Goal: Register for event/course

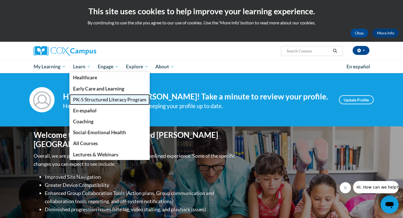
click at [105, 98] on span "PK-5 Structured Literacy Program" at bounding box center [109, 100] width 73 height 6
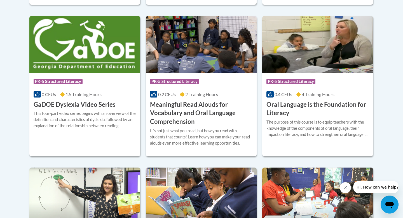
scroll to position [367, 0]
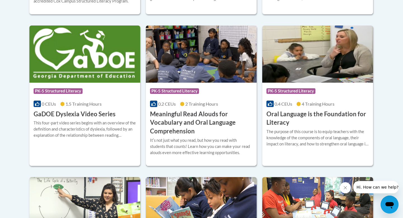
click at [192, 76] on img at bounding box center [201, 53] width 111 height 57
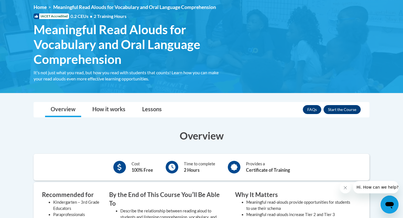
scroll to position [79, 0]
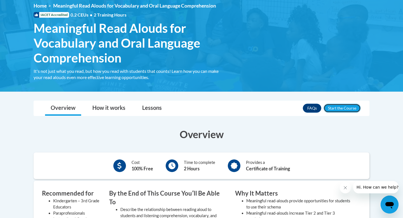
drag, startPoint x: 339, startPoint y: 107, endPoint x: 321, endPoint y: 106, distance: 18.8
click at [339, 107] on button "Enroll" at bounding box center [342, 108] width 37 height 9
click at [247, 60] on div "<en>Home</en><fr>Accueil</fr><de>Zuhause</de><it>Casa</it><es>Casa</es><pt>Casa…" at bounding box center [201, 43] width 353 height 80
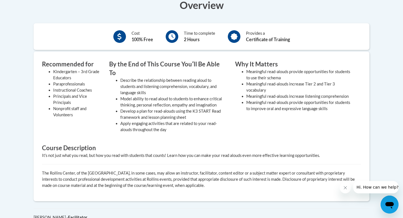
scroll to position [80, 0]
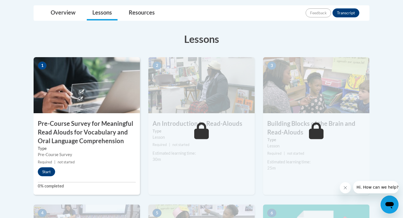
scroll to position [122, 0]
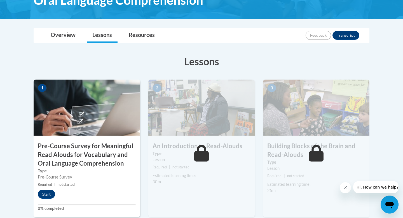
click at [121, 99] on img at bounding box center [87, 108] width 106 height 56
click at [50, 195] on button "Start" at bounding box center [46, 194] width 17 height 9
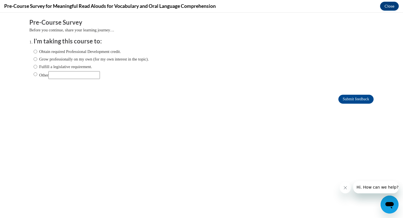
scroll to position [0, 0]
click at [39, 53] on label "Obtain required Professional Development credit." at bounding box center [77, 51] width 87 height 6
click at [37, 53] on input "Obtain required Professional Development credit." at bounding box center [36, 51] width 4 height 6
radio input "true"
click at [360, 99] on input "Submit feedback" at bounding box center [355, 99] width 35 height 9
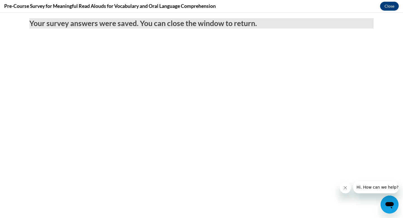
click at [210, 80] on body "Your survey answers were saved. You can close the window to return." at bounding box center [201, 115] width 403 height 205
click at [389, 8] on button "Close" at bounding box center [389, 6] width 19 height 9
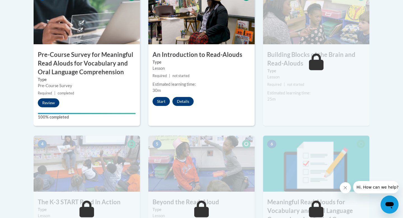
scroll to position [220, 0]
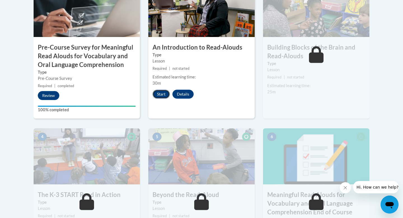
click at [155, 95] on button "Start" at bounding box center [161, 94] width 17 height 9
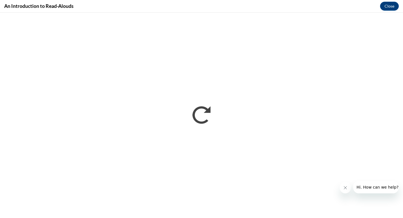
scroll to position [0, 0]
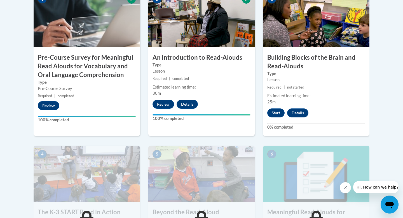
scroll to position [225, 0]
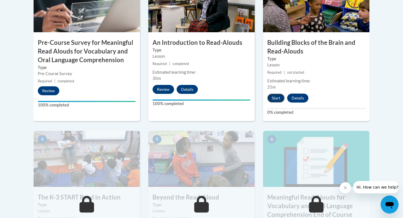
click at [277, 101] on button "Start" at bounding box center [275, 98] width 17 height 9
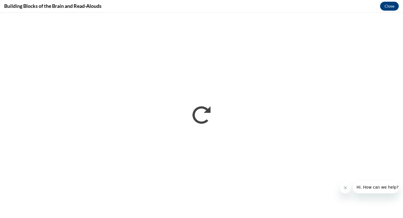
scroll to position [0, 0]
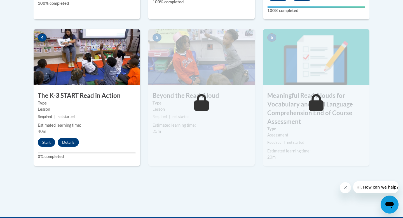
scroll to position [326, 0]
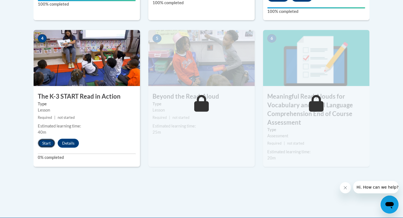
click at [43, 143] on button "Start" at bounding box center [46, 143] width 17 height 9
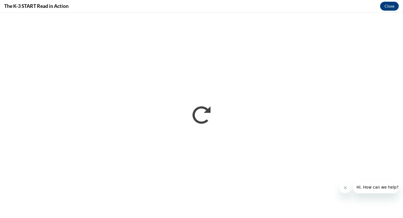
scroll to position [0, 0]
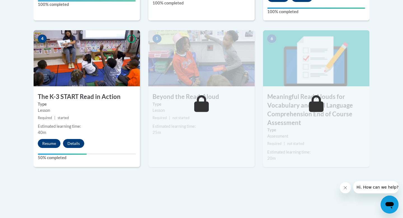
scroll to position [325, 0]
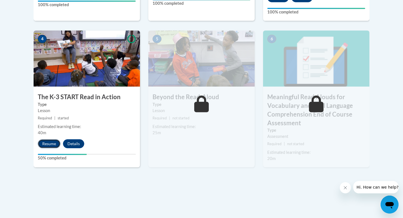
click at [53, 146] on button "Resume" at bounding box center [49, 143] width 23 height 9
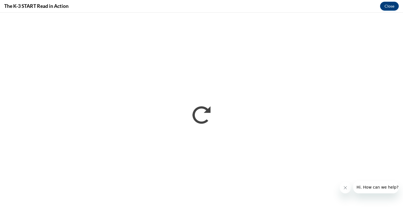
scroll to position [0, 0]
click at [392, 8] on button "Close" at bounding box center [389, 6] width 19 height 9
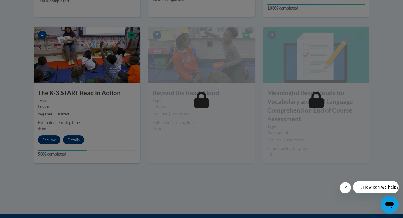
click at [115, 118] on div at bounding box center [201, 109] width 403 height 218
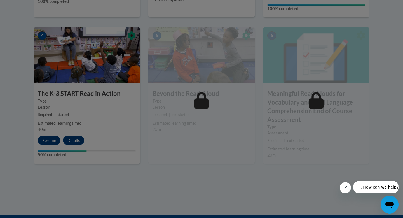
click at [55, 138] on div at bounding box center [201, 109] width 403 height 218
drag, startPoint x: 55, startPoint y: 138, endPoint x: 62, endPoint y: 137, distance: 6.2
click at [55, 138] on div at bounding box center [201, 109] width 403 height 218
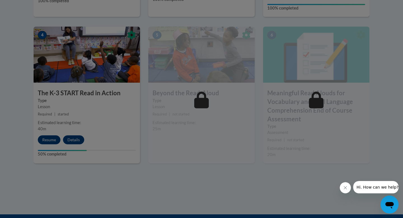
click at [100, 122] on div at bounding box center [201, 109] width 403 height 218
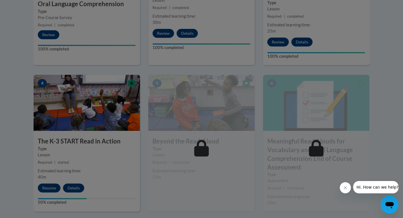
scroll to position [290, 0]
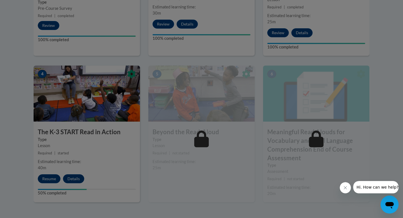
click at [71, 129] on div at bounding box center [201, 109] width 403 height 218
click at [50, 179] on div at bounding box center [201, 109] width 403 height 218
click at [50, 179] on button "Resume" at bounding box center [49, 178] width 23 height 9
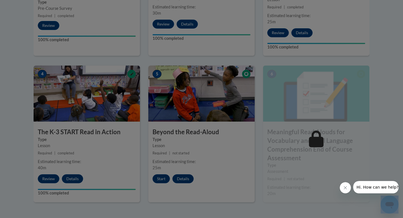
click at [50, 179] on div at bounding box center [201, 109] width 403 height 218
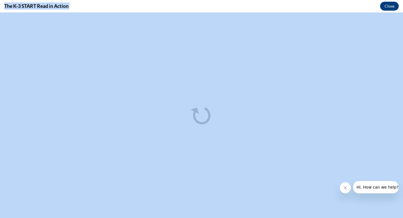
scroll to position [0, 0]
click at [392, 4] on button "Close" at bounding box center [389, 6] width 19 height 9
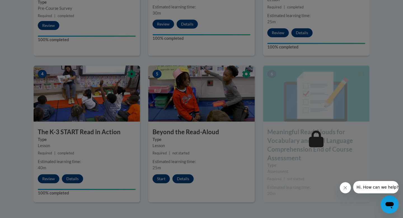
click at [161, 178] on div at bounding box center [201, 109] width 403 height 218
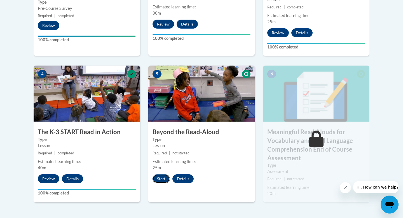
click at [162, 178] on button "Start" at bounding box center [161, 178] width 17 height 9
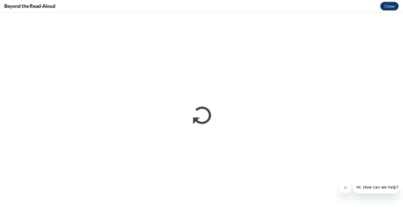
click at [389, 7] on button "Close" at bounding box center [389, 6] width 19 height 9
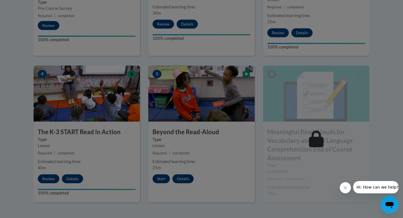
click at [163, 177] on div at bounding box center [201, 109] width 403 height 218
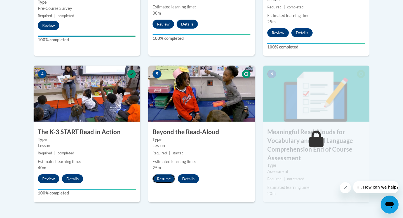
click at [162, 180] on button "Resume" at bounding box center [164, 178] width 23 height 9
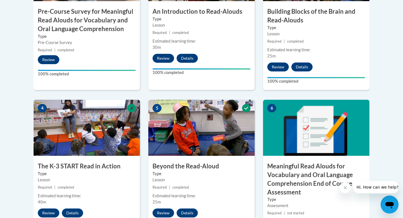
scroll to position [257, 0]
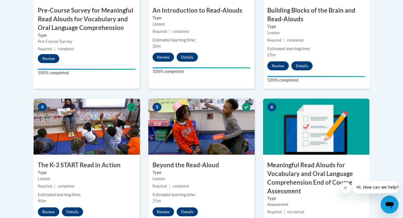
click at [322, 117] on img at bounding box center [316, 127] width 106 height 56
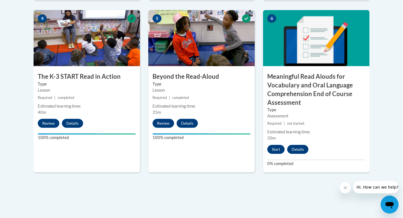
scroll to position [346, 0]
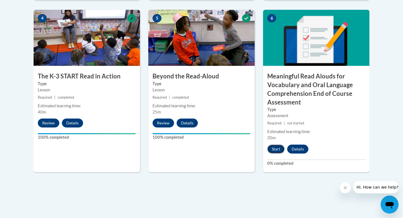
click at [274, 152] on button "Start" at bounding box center [275, 148] width 17 height 9
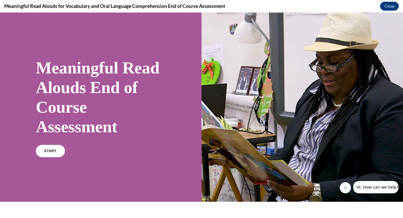
scroll to position [65, 0]
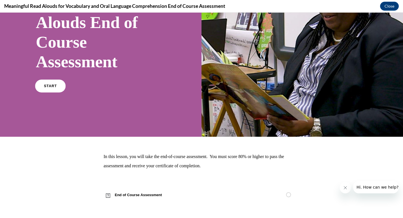
click at [48, 89] on link "START" at bounding box center [50, 86] width 31 height 13
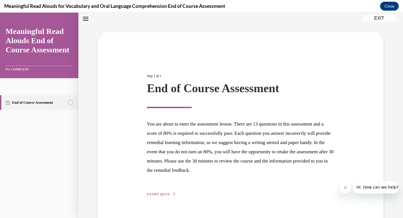
scroll to position [30, 0]
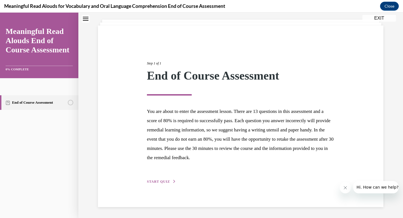
drag, startPoint x: 160, startPoint y: 183, endPoint x: 163, endPoint y: 182, distance: 3.5
click at [160, 183] on span "START QUIZ" at bounding box center [158, 181] width 23 height 4
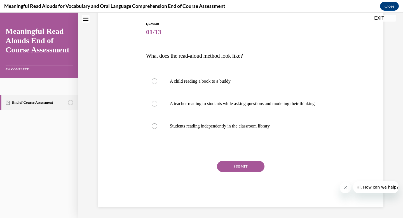
scroll to position [62, 0]
click at [152, 103] on label "A teacher reading to students while asking questions and modeling their thinking" at bounding box center [241, 103] width 190 height 22
click at [152, 103] on input "A teacher reading to students while asking questions and modeling their thinking" at bounding box center [155, 104] width 6 height 6
radio input "true"
click at [250, 169] on button "SUBMIT" at bounding box center [241, 166] width 48 height 11
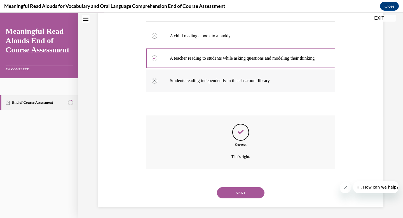
scroll to position [108, 0]
click at [239, 189] on button "NEXT" at bounding box center [241, 192] width 48 height 11
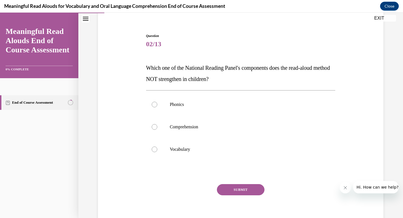
scroll to position [54, 0]
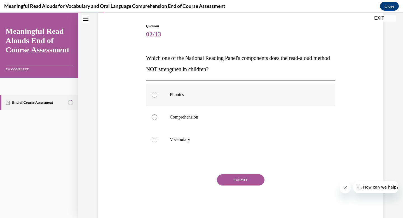
click at [154, 96] on div at bounding box center [155, 95] width 6 height 6
click at [154, 96] on input "Phonics" at bounding box center [155, 95] width 6 height 6
radio input "true"
click at [258, 183] on button "SUBMIT" at bounding box center [241, 179] width 48 height 11
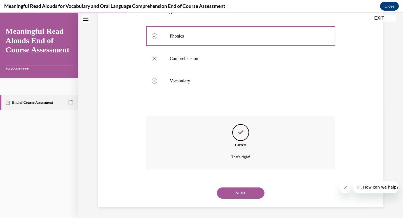
scroll to position [113, 0]
click at [255, 192] on button "NEXT" at bounding box center [241, 192] width 48 height 11
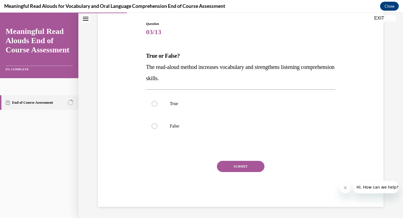
scroll to position [57, 0]
click at [154, 104] on div at bounding box center [155, 104] width 6 height 6
click at [154, 104] on input "True" at bounding box center [155, 104] width 6 height 6
radio input "true"
click at [255, 166] on button "SUBMIT" at bounding box center [241, 166] width 48 height 11
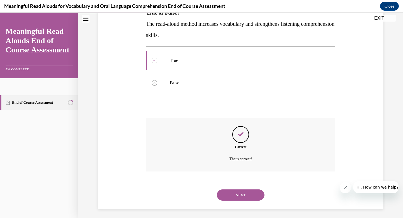
scroll to position [102, 0]
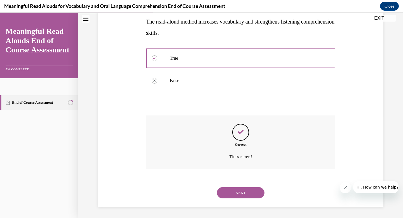
click at [246, 191] on button "NEXT" at bounding box center [241, 192] width 48 height 11
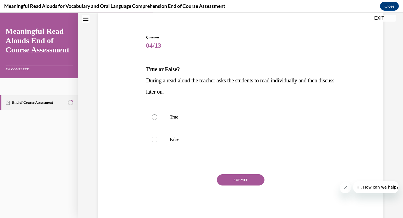
scroll to position [41, 0]
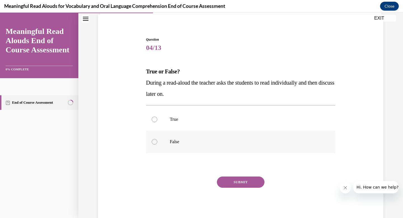
click at [155, 142] on div at bounding box center [155, 142] width 6 height 6
click at [155, 142] on input "False" at bounding box center [155, 142] width 6 height 6
radio input "true"
click at [249, 181] on button "SUBMIT" at bounding box center [241, 181] width 48 height 11
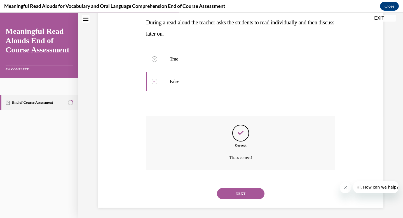
scroll to position [102, 0]
drag, startPoint x: 240, startPoint y: 194, endPoint x: 245, endPoint y: 190, distance: 5.6
click at [240, 194] on button "NEXT" at bounding box center [241, 192] width 48 height 11
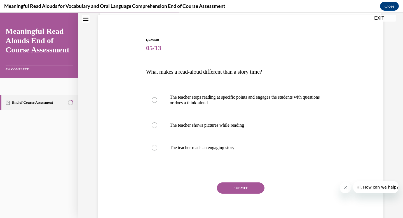
scroll to position [41, 0]
click at [154, 100] on div at bounding box center [155, 100] width 6 height 6
click at [154, 100] on input "The teacher stops reading at specific points and engages the students with ques…" at bounding box center [155, 100] width 6 height 6
radio input "true"
click at [251, 194] on div "SUBMIT" at bounding box center [241, 196] width 190 height 28
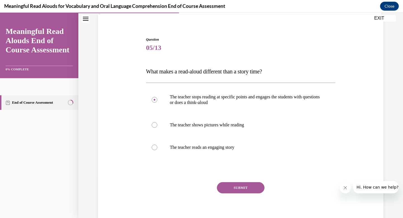
click at [252, 189] on button "SUBMIT" at bounding box center [241, 187] width 48 height 11
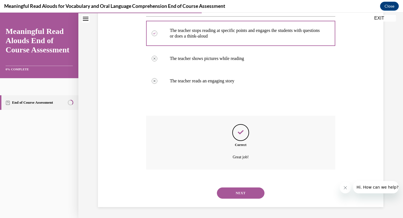
scroll to position [108, 0]
click at [250, 189] on button "NEXT" at bounding box center [241, 192] width 48 height 11
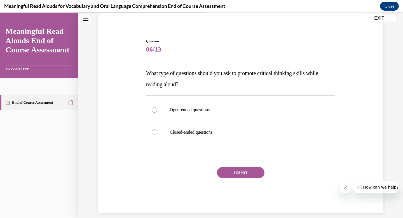
scroll to position [39, 0]
click at [156, 113] on label "Open-ended questions" at bounding box center [241, 110] width 190 height 22
click at [156, 113] on input "Open-ended questions" at bounding box center [155, 111] width 6 height 6
radio input "true"
click at [242, 173] on button "SUBMIT" at bounding box center [241, 172] width 48 height 11
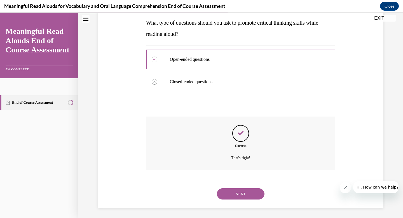
scroll to position [91, 0]
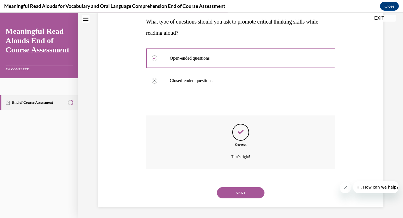
click at [244, 194] on button "NEXT" at bounding box center [241, 192] width 48 height 11
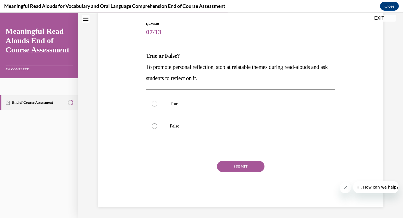
scroll to position [56, 0]
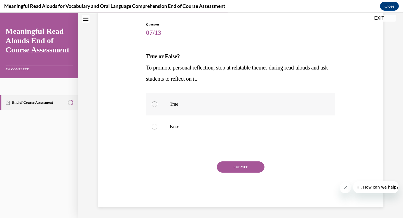
click at [155, 106] on div at bounding box center [155, 104] width 6 height 6
click at [155, 106] on input "True" at bounding box center [155, 104] width 6 height 6
radio input "true"
drag, startPoint x: 258, startPoint y: 170, endPoint x: 262, endPoint y: 164, distance: 7.1
click at [258, 170] on button "SUBMIT" at bounding box center [241, 166] width 48 height 11
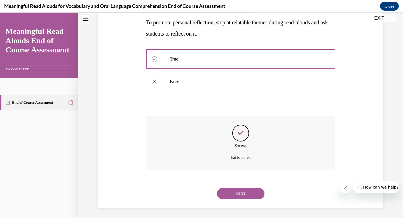
scroll to position [102, 0]
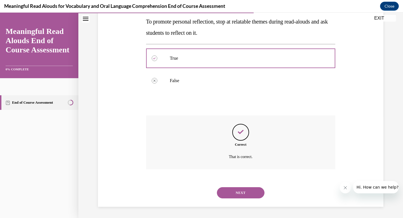
drag, startPoint x: 231, startPoint y: 192, endPoint x: 220, endPoint y: 178, distance: 17.4
click at [231, 192] on button "NEXT" at bounding box center [241, 192] width 48 height 11
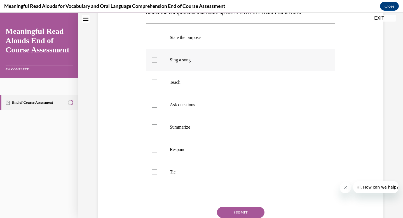
scroll to position [101, 0]
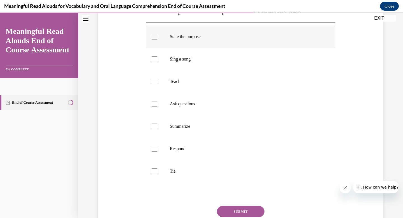
click at [156, 34] on div at bounding box center [155, 37] width 6 height 6
click at [156, 34] on input "State the purpose" at bounding box center [155, 37] width 6 height 6
checkbox input "true"
drag, startPoint x: 152, startPoint y: 104, endPoint x: 158, endPoint y: 105, distance: 5.8
click at [153, 104] on div at bounding box center [155, 104] width 6 height 6
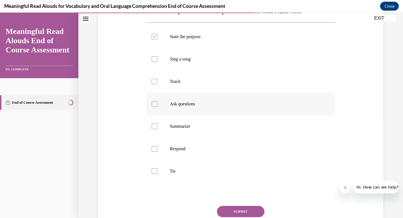
click at [153, 104] on input "Ask questions" at bounding box center [155, 104] width 6 height 6
checkbox input "true"
click at [152, 150] on div at bounding box center [155, 149] width 6 height 6
click at [152, 150] on input "Respond" at bounding box center [155, 149] width 6 height 6
checkbox input "true"
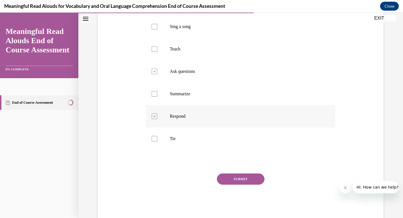
scroll to position [142, 0]
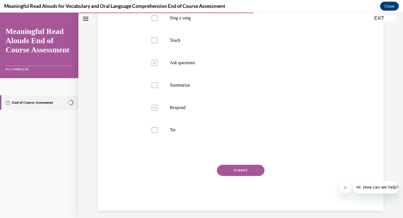
click at [238, 172] on button "SUBMIT" at bounding box center [241, 170] width 48 height 11
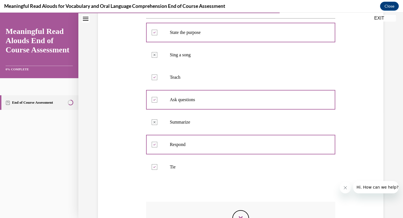
scroll to position [89, 0]
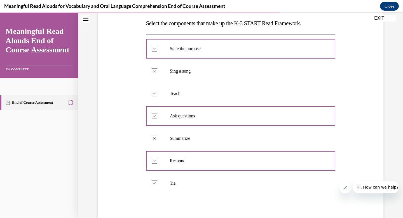
click at [155, 94] on icon at bounding box center [154, 94] width 3 height 2
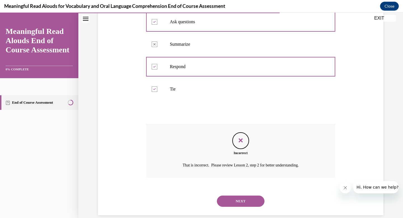
scroll to position [191, 0]
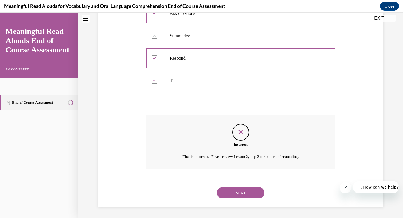
click at [258, 194] on button "NEXT" at bounding box center [241, 192] width 48 height 11
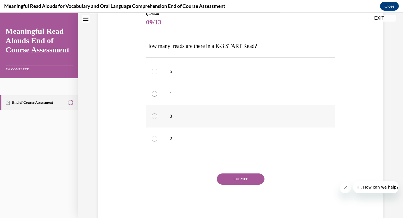
scroll to position [69, 0]
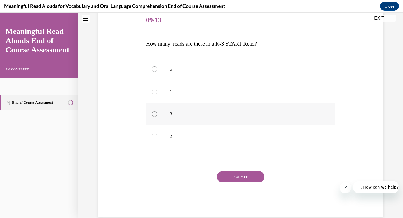
click at [153, 115] on div at bounding box center [155, 114] width 6 height 6
click at [153, 115] on input "3" at bounding box center [155, 114] width 6 height 6
radio input "true"
click at [246, 177] on button "SUBMIT" at bounding box center [241, 176] width 48 height 11
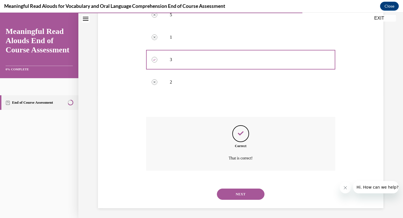
scroll to position [124, 0]
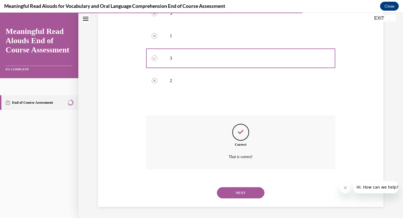
drag, startPoint x: 251, startPoint y: 193, endPoint x: 279, endPoint y: 177, distance: 31.7
click at [252, 192] on button "NEXT" at bounding box center [241, 192] width 48 height 11
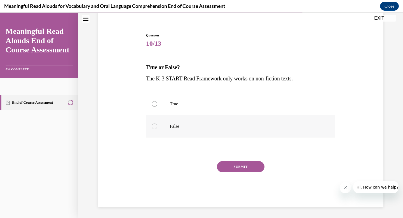
scroll to position [45, 0]
click at [157, 125] on div at bounding box center [155, 126] width 6 height 6
click at [157, 125] on input "False" at bounding box center [155, 126] width 6 height 6
radio input "true"
click at [256, 166] on button "SUBMIT" at bounding box center [241, 166] width 48 height 11
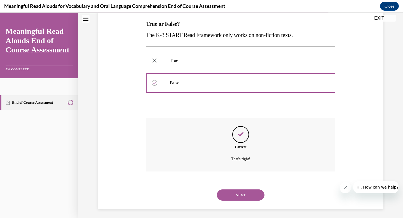
scroll to position [91, 0]
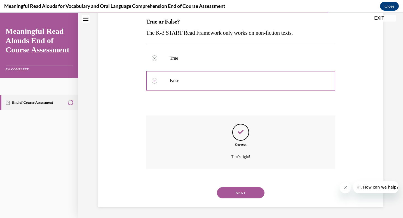
drag, startPoint x: 254, startPoint y: 189, endPoint x: 251, endPoint y: 185, distance: 4.8
click at [254, 189] on button "NEXT" at bounding box center [241, 192] width 48 height 11
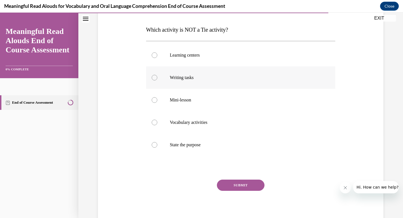
scroll to position [84, 0]
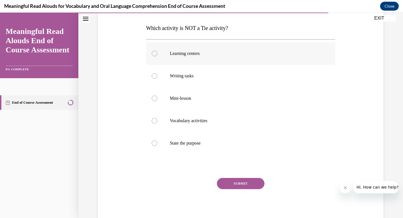
click at [156, 55] on div at bounding box center [155, 54] width 6 height 6
click at [156, 55] on input "Learning centers" at bounding box center [155, 54] width 6 height 6
radio input "true"
click at [153, 144] on div at bounding box center [155, 143] width 6 height 6
click at [153, 144] on input "State the purpose" at bounding box center [155, 143] width 6 height 6
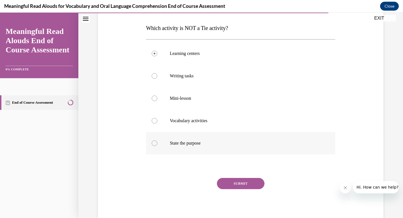
radio input "true"
click at [250, 180] on button "SUBMIT" at bounding box center [241, 183] width 48 height 11
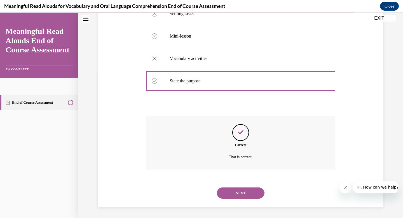
scroll to position [147, 0]
click at [248, 192] on button "NEXT" at bounding box center [241, 192] width 48 height 11
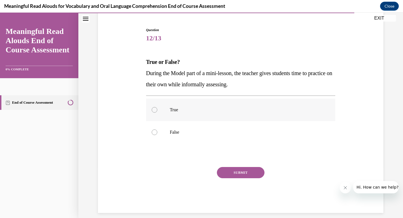
scroll to position [50, 0]
click at [160, 111] on label "True" at bounding box center [241, 110] width 190 height 22
click at [157, 111] on input "True" at bounding box center [155, 110] width 6 height 6
radio input "true"
click at [246, 174] on button "SUBMIT" at bounding box center [241, 172] width 48 height 11
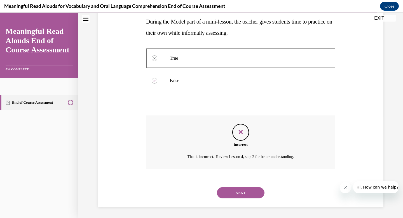
click at [251, 194] on button "NEXT" at bounding box center [241, 192] width 48 height 11
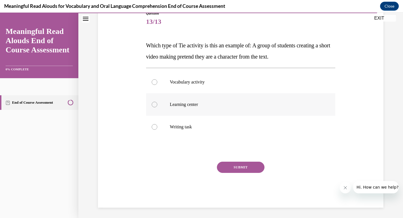
scroll to position [68, 0]
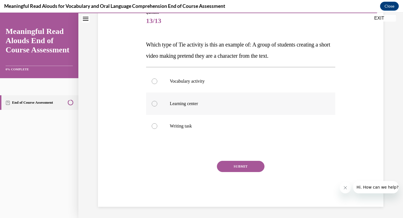
click at [155, 107] on label "Learning center" at bounding box center [241, 103] width 190 height 22
click at [155, 106] on input "Learning center" at bounding box center [155, 104] width 6 height 6
radio input "true"
click at [252, 167] on button "SUBMIT" at bounding box center [241, 166] width 48 height 11
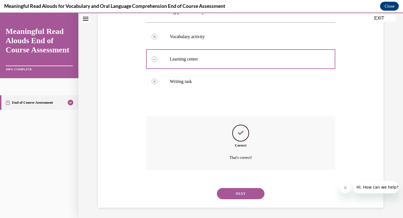
scroll to position [113, 0]
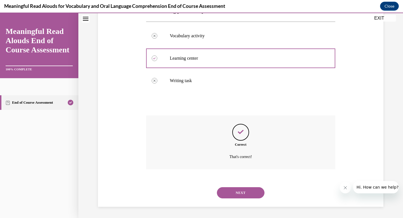
click at [256, 190] on button "NEXT" at bounding box center [241, 192] width 48 height 11
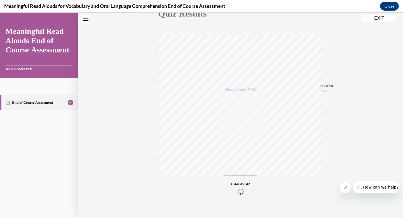
scroll to position [74, 0]
click at [383, 19] on button "EXIT" at bounding box center [380, 18] width 34 height 7
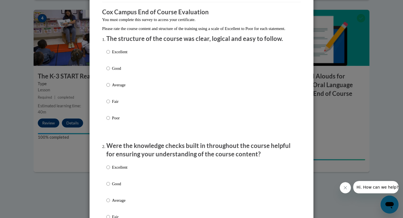
scroll to position [45, 0]
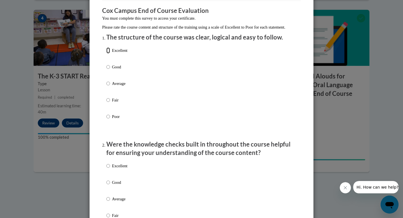
click at [108, 53] on input "Excellent" at bounding box center [108, 50] width 4 height 6
radio input "true"
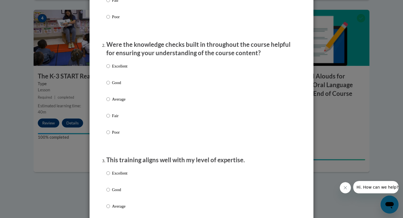
scroll to position [150, 0]
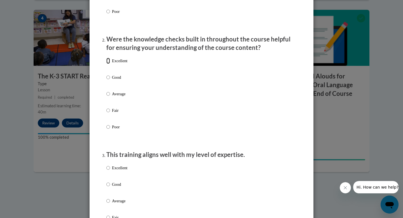
click at [107, 64] on input "Excellent" at bounding box center [108, 61] width 4 height 6
radio input "true"
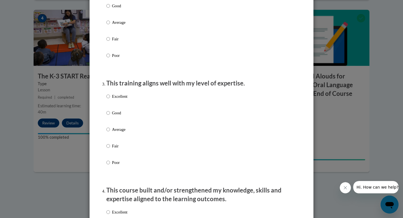
scroll to position [268, 0]
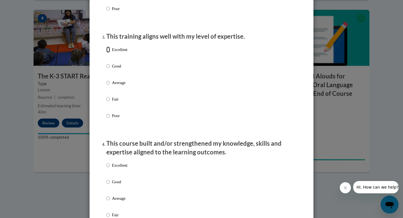
click at [108, 53] on input "Excellent" at bounding box center [108, 49] width 4 height 6
radio input "true"
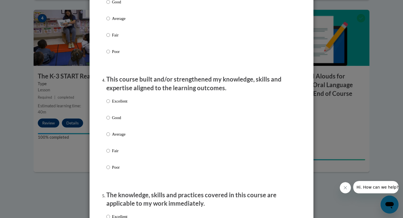
scroll to position [359, 0]
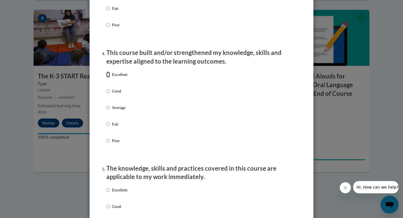
click at [108, 78] on input "Excellent" at bounding box center [108, 74] width 4 height 6
radio input "true"
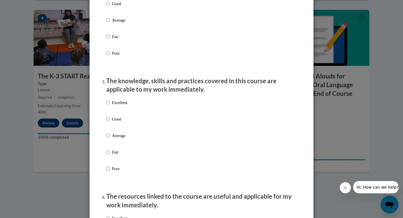
scroll to position [450, 0]
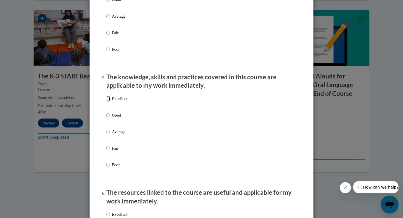
drag, startPoint x: 107, startPoint y: 105, endPoint x: 124, endPoint y: 117, distance: 20.4
click at [107, 102] on input "Excellent" at bounding box center [108, 98] width 4 height 6
radio input "true"
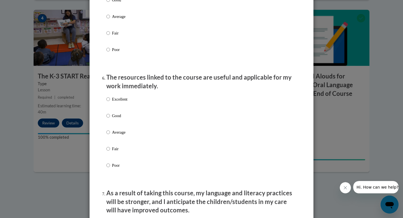
scroll to position [566, 0]
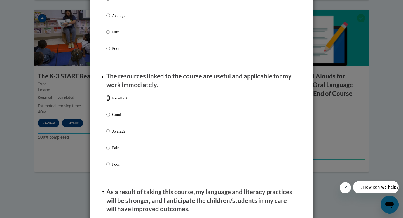
click at [108, 101] on input "Excellent" at bounding box center [108, 98] width 4 height 6
radio input "true"
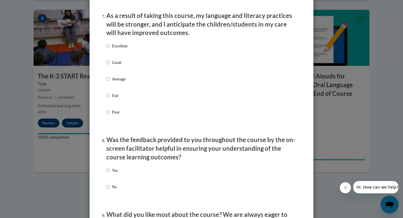
scroll to position [743, 0]
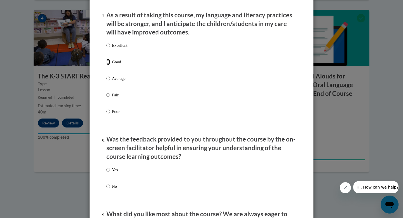
click at [108, 65] on input "Good" at bounding box center [108, 62] width 4 height 6
radio input "true"
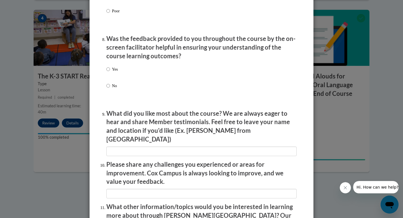
scroll to position [845, 0]
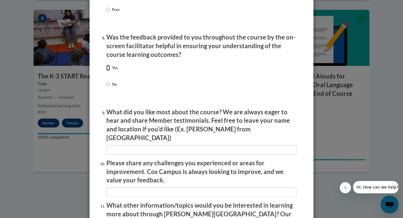
click at [109, 71] on input "Yes" at bounding box center [108, 68] width 4 height 6
radio input "true"
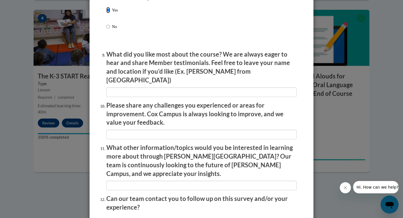
scroll to position [902, 0]
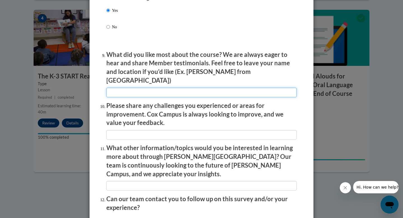
click at [215, 90] on input "textbox" at bounding box center [201, 93] width 190 height 10
type input "t"
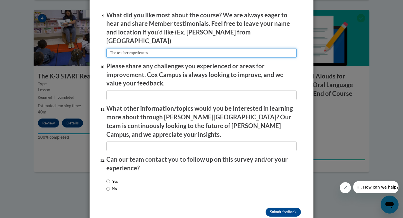
scroll to position [947, 0]
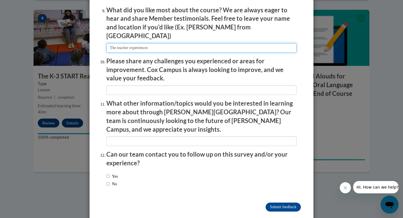
type input "The teacher experiences"
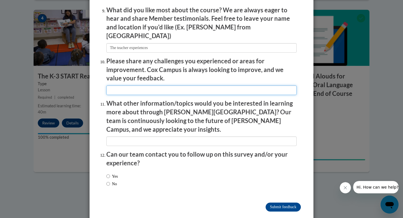
click at [155, 88] on input "textbox" at bounding box center [201, 90] width 190 height 10
type input "resourcesto access"
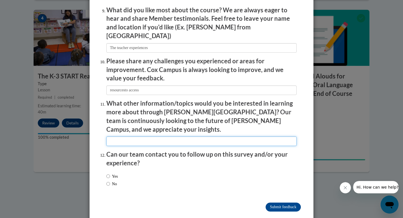
click at [150, 136] on input "textbox" at bounding box center [201, 141] width 190 height 10
type input "all about phonics and videos to learn to do assessments"
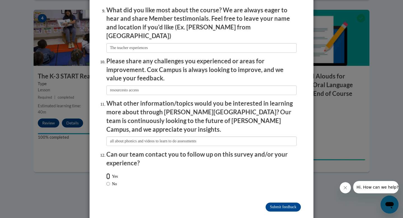
drag, startPoint x: 108, startPoint y: 163, endPoint x: 111, endPoint y: 162, distance: 2.8
click at [108, 173] on input "Yes" at bounding box center [108, 176] width 4 height 6
radio input "true"
click at [273, 202] on input "Submit feedback" at bounding box center [283, 206] width 35 height 9
click at [292, 202] on input "Submitting" at bounding box center [283, 206] width 35 height 9
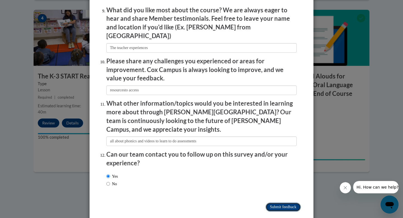
click at [289, 202] on input "Submitting" at bounding box center [283, 206] width 35 height 9
click at [293, 202] on input "Submitting" at bounding box center [283, 206] width 35 height 9
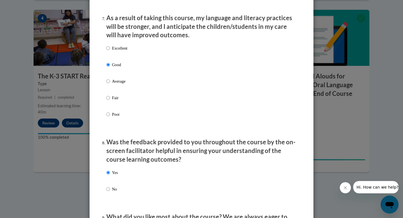
scroll to position [605, 0]
